Goal: Register for event/course

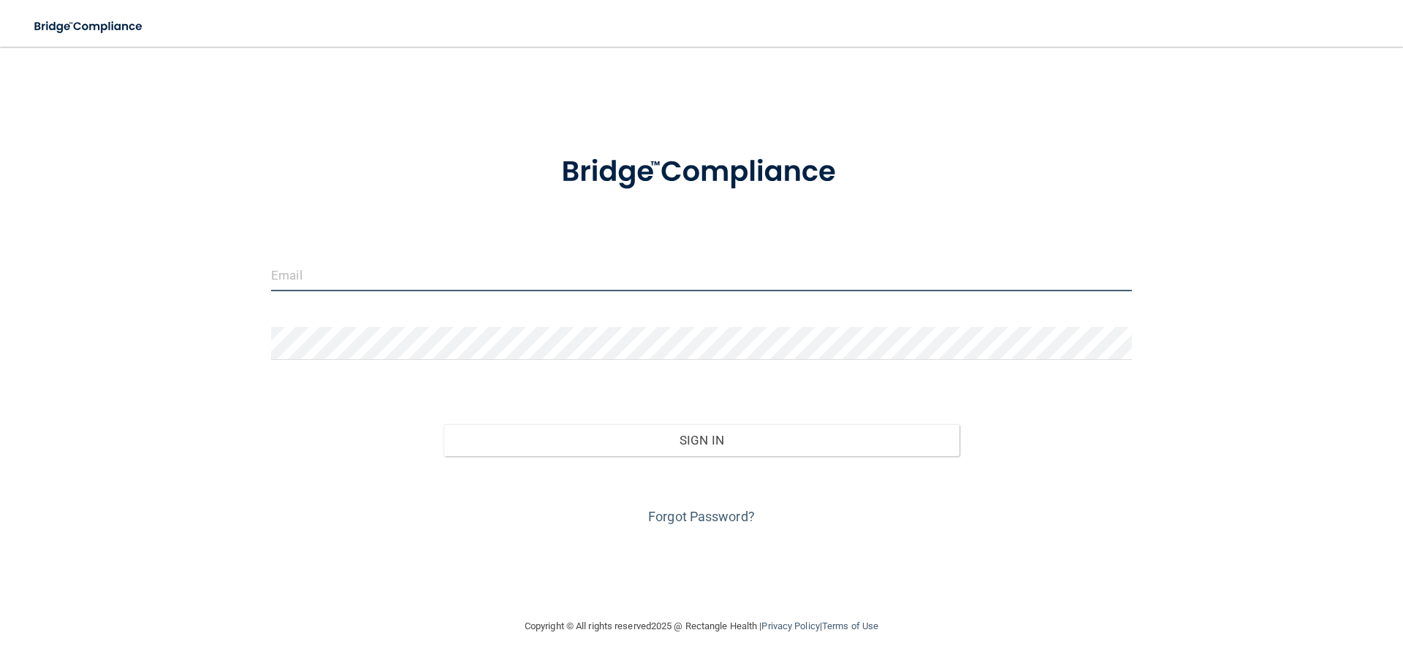
click at [398, 270] on input "email" at bounding box center [701, 275] width 861 height 33
type input "[EMAIL_ADDRESS][DOMAIN_NAME]"
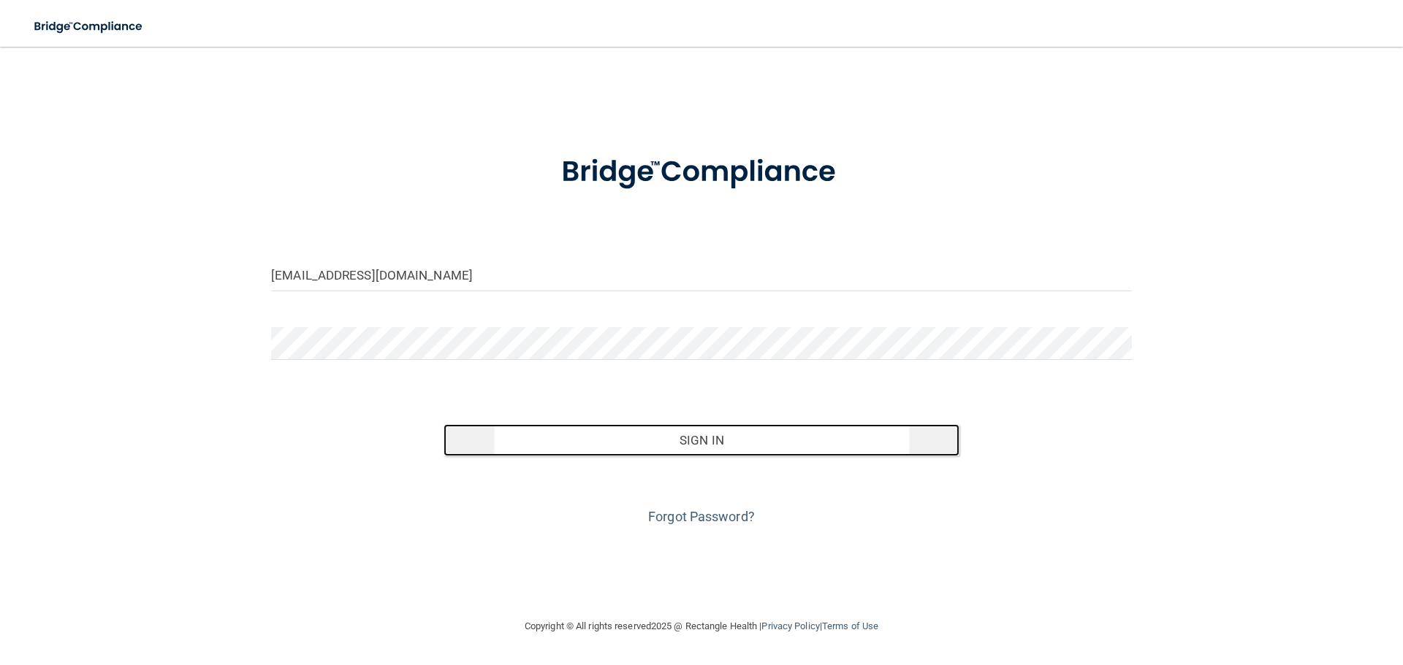
click at [685, 438] on button "Sign In" at bounding box center [701, 440] width 516 height 32
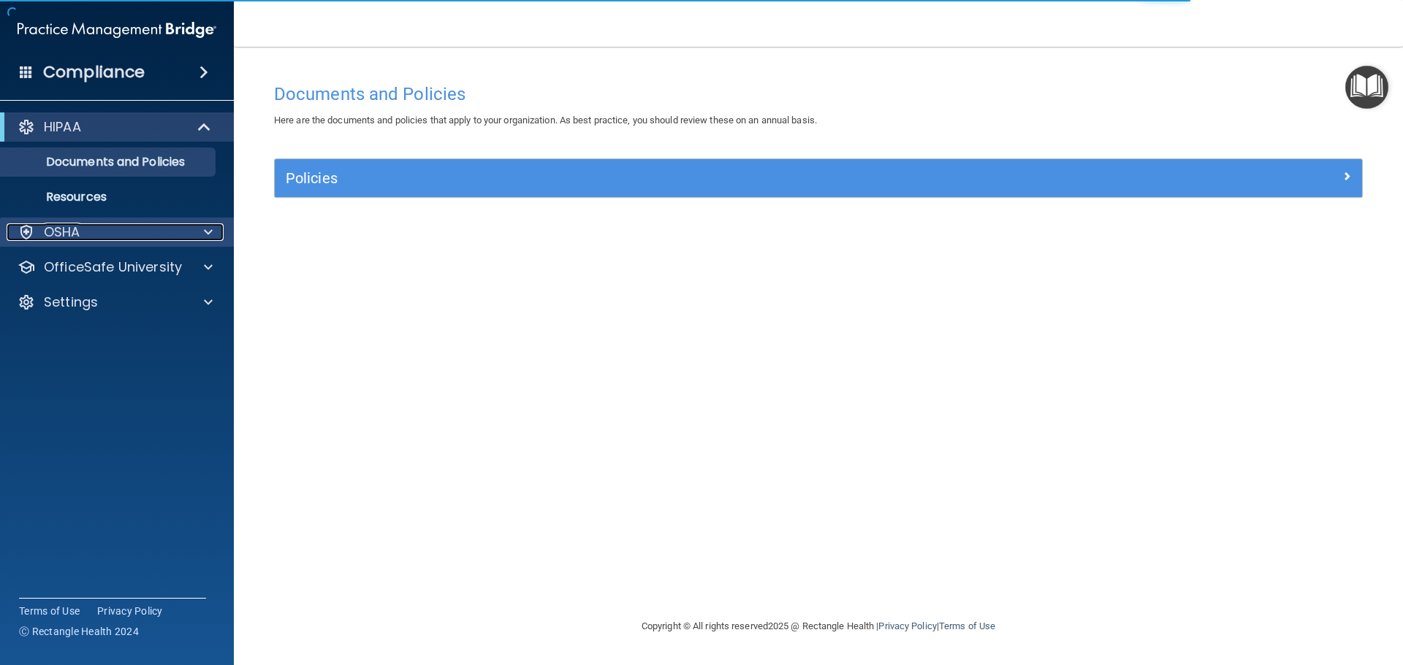
click at [201, 230] on div at bounding box center [206, 233] width 37 height 18
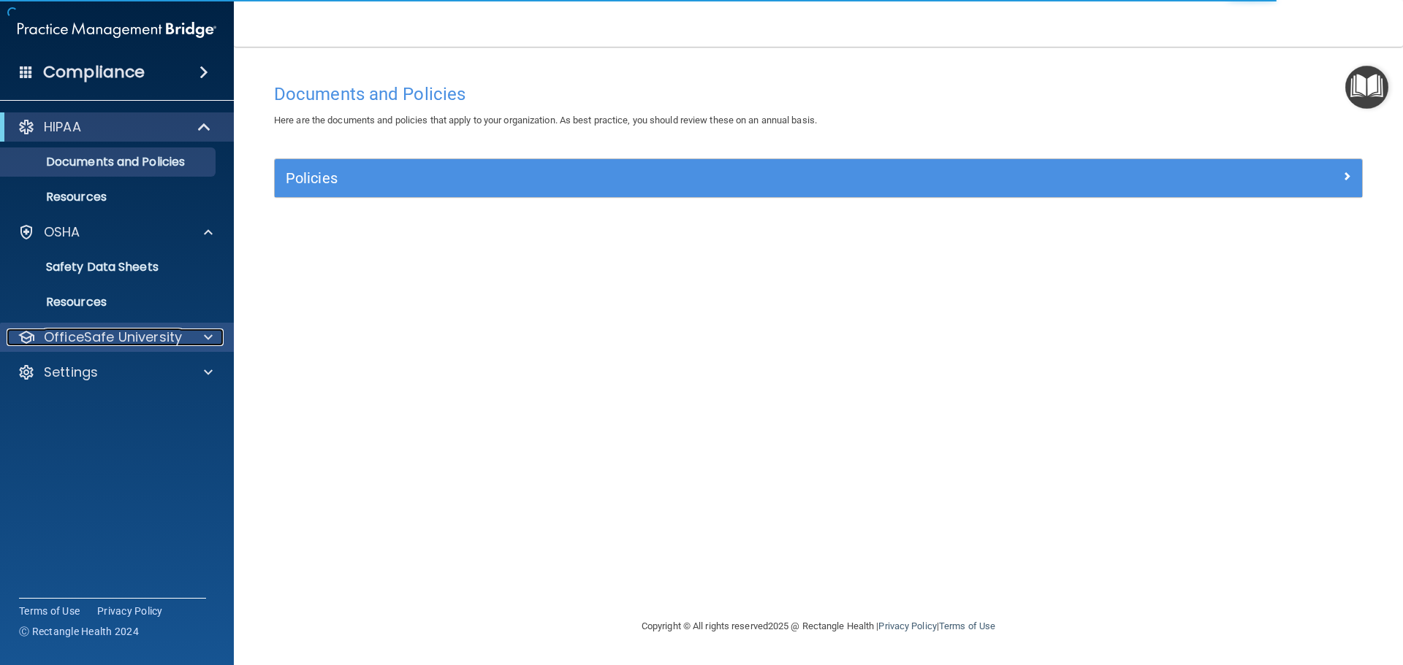
click at [207, 334] on span at bounding box center [208, 338] width 9 height 18
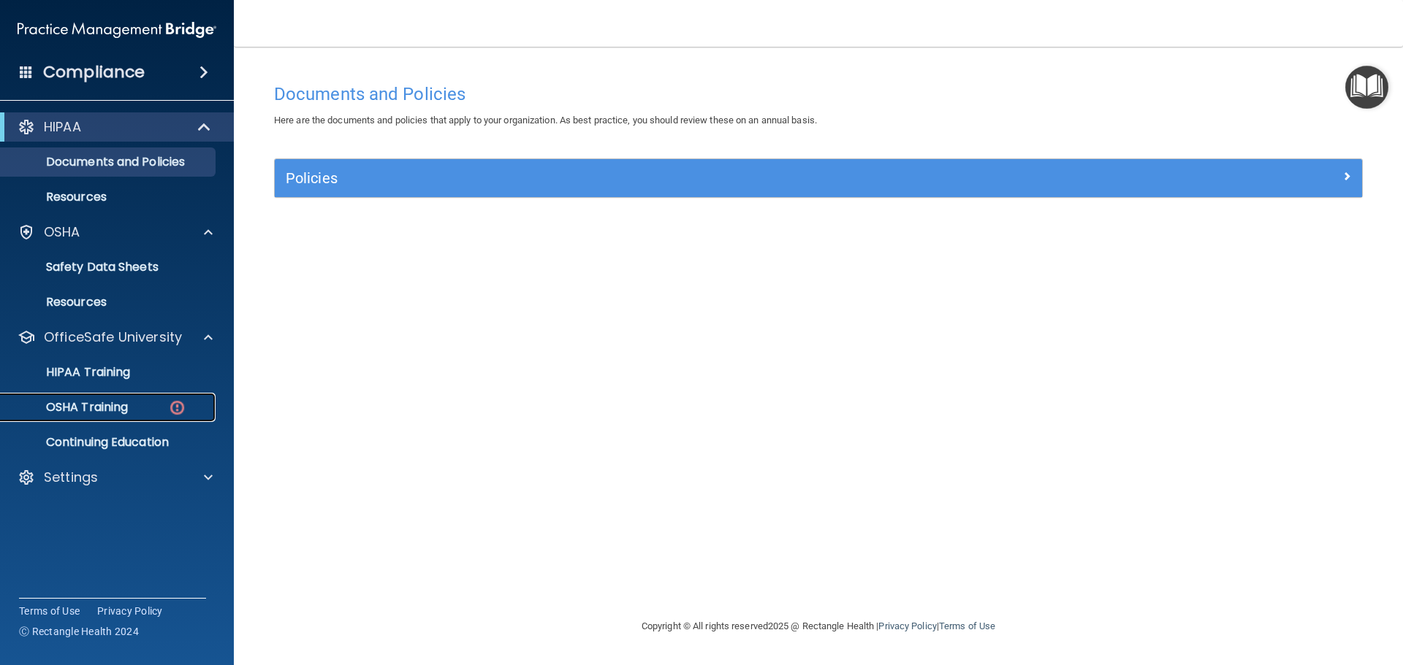
click at [93, 407] on p "OSHA Training" at bounding box center [68, 407] width 118 height 15
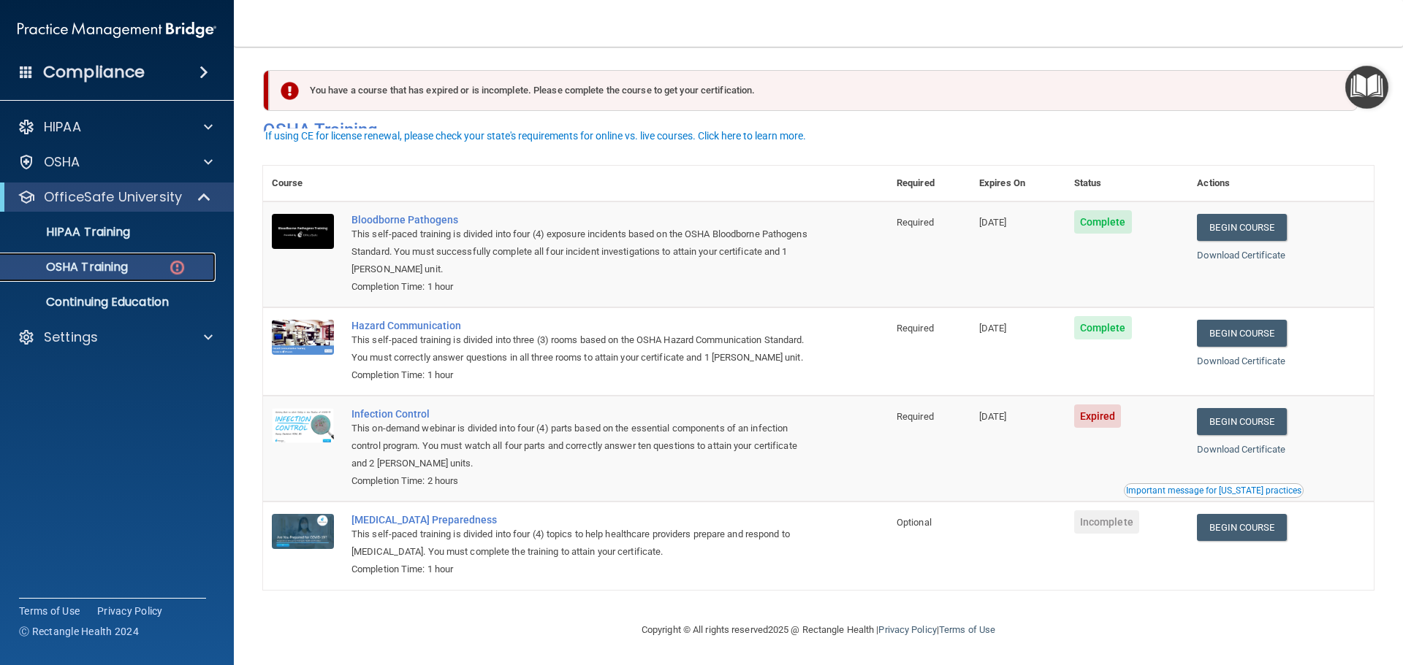
scroll to position [24, 0]
click at [1235, 419] on link "Begin Course" at bounding box center [1241, 421] width 89 height 27
